Goal: Information Seeking & Learning: Learn about a topic

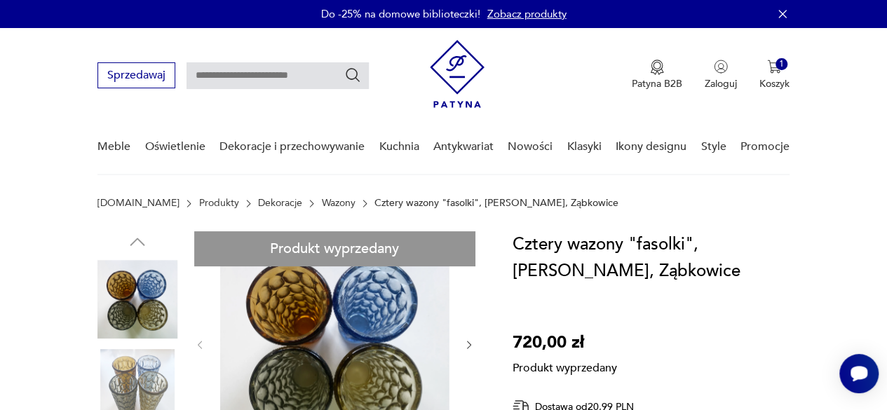
click at [208, 83] on input "text" at bounding box center [278, 75] width 182 height 27
type input "*********"
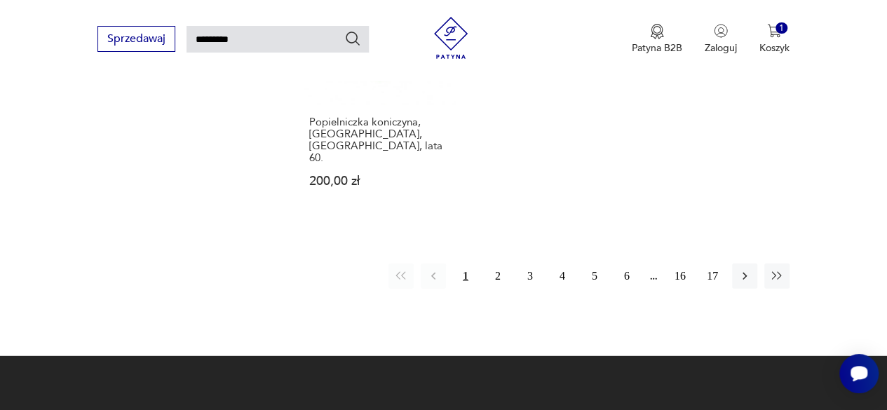
scroll to position [1804, 0]
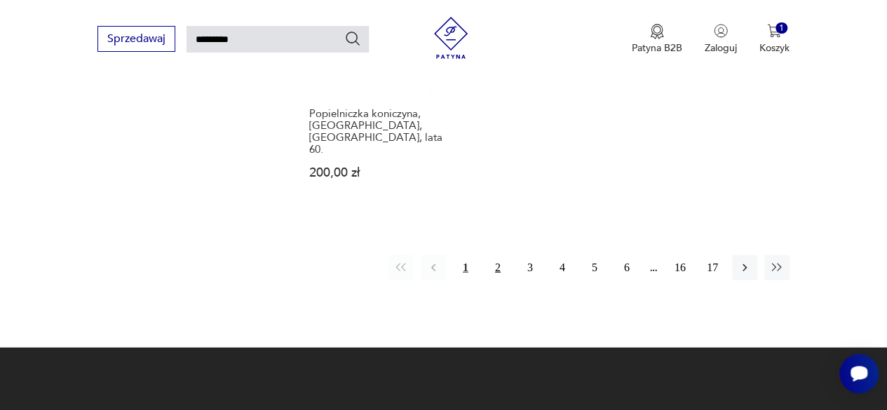
click at [497, 255] on button "2" at bounding box center [497, 267] width 25 height 25
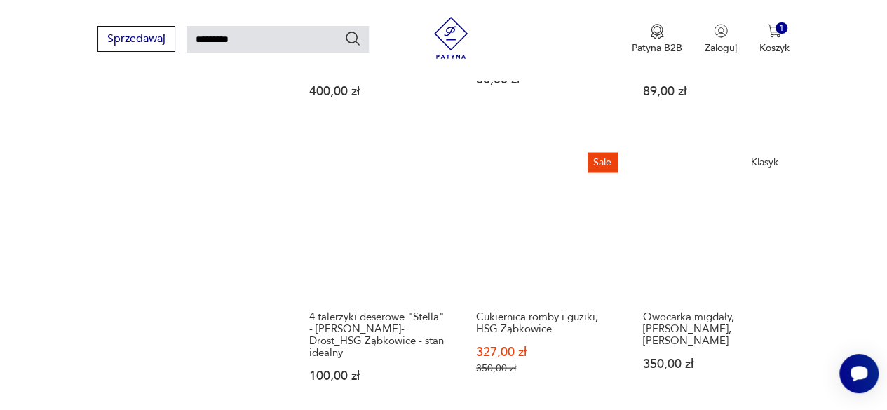
scroll to position [1663, 0]
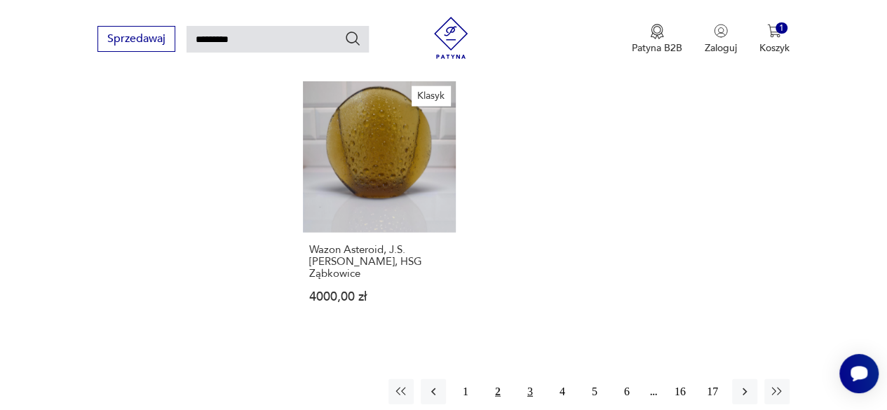
click at [530, 379] on button "3" at bounding box center [530, 391] width 25 height 25
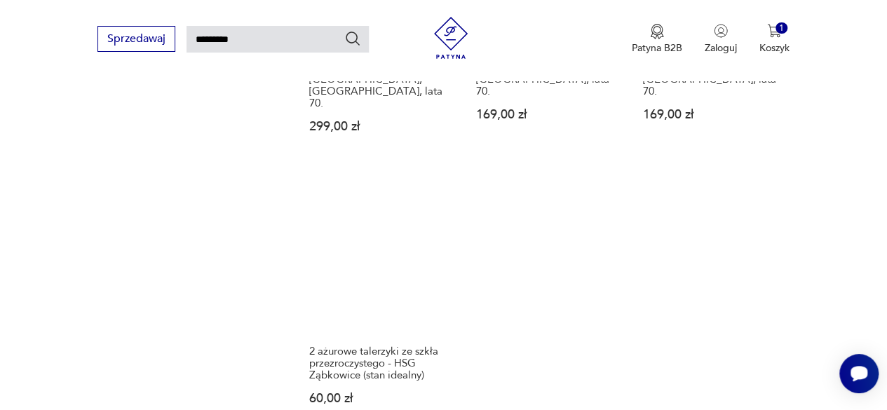
scroll to position [1663, 0]
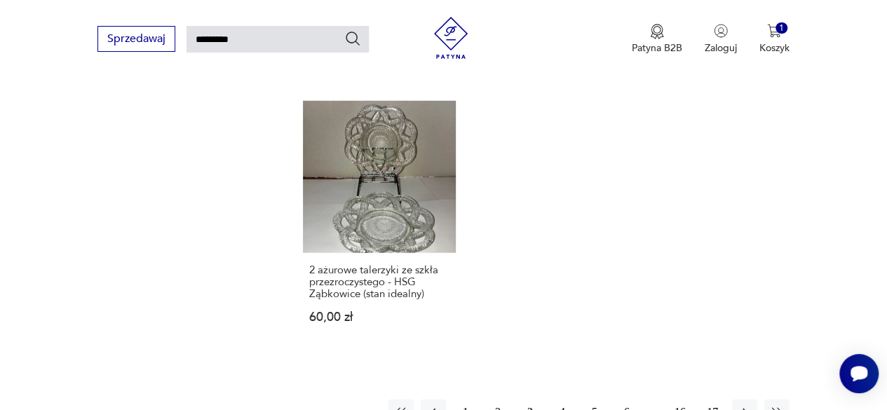
click at [562, 400] on button "4" at bounding box center [562, 412] width 25 height 25
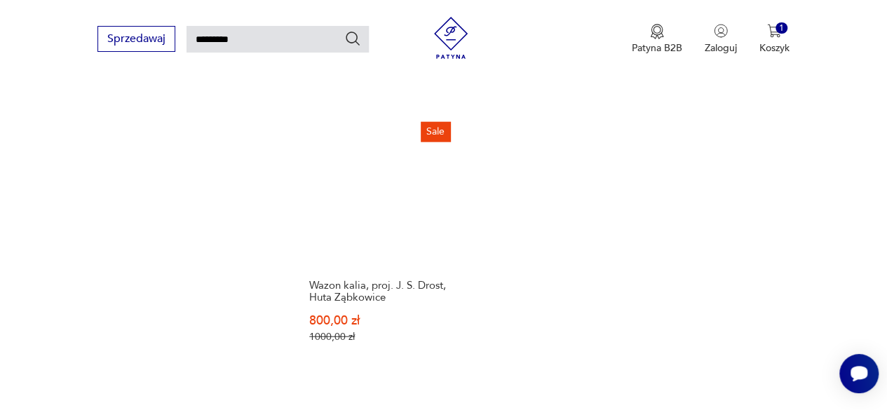
scroll to position [1683, 0]
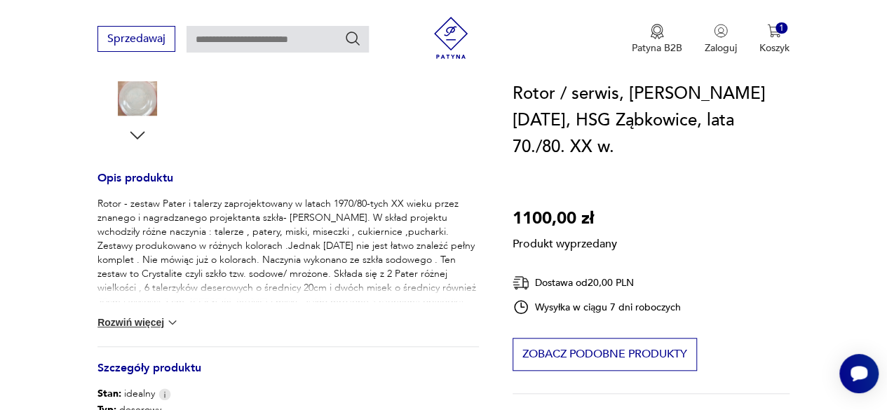
scroll to position [561, 0]
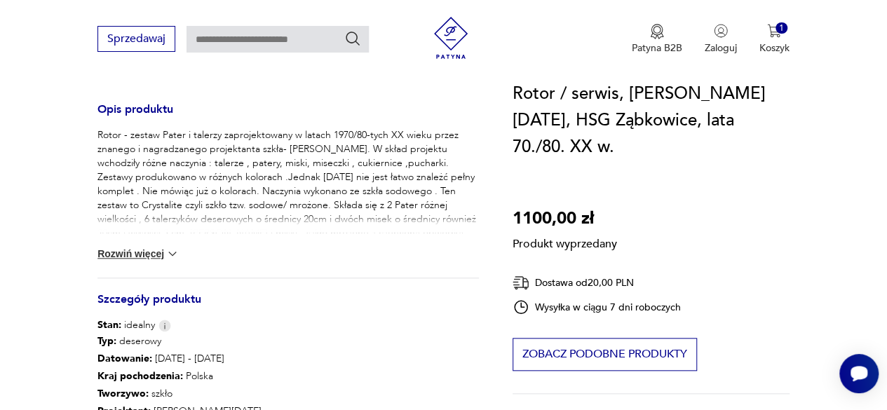
drag, startPoint x: 175, startPoint y: 252, endPoint x: 186, endPoint y: 261, distance: 13.5
click at [175, 252] on img at bounding box center [172, 254] width 14 height 14
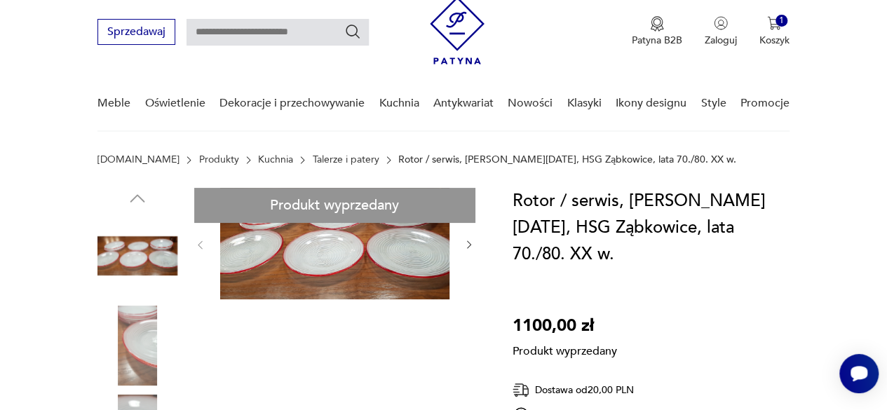
scroll to position [0, 0]
